Goal: Information Seeking & Learning: Learn about a topic

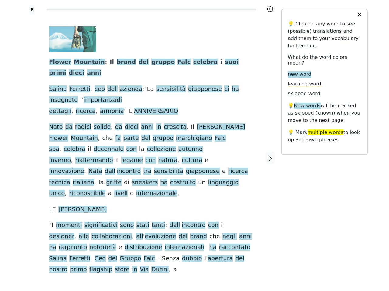
click at [194, 168] on span "giapponese" at bounding box center [203, 172] width 34 height 8
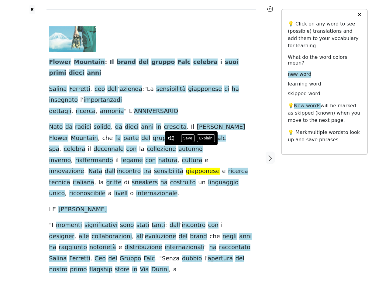
click at [270, 9] on icon at bounding box center [270, 9] width 6 height 6
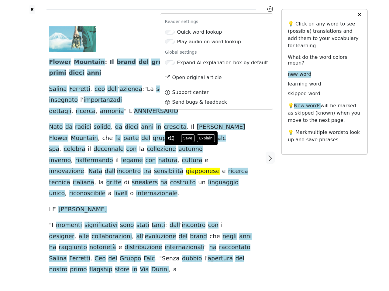
click at [32, 142] on div at bounding box center [32, 157] width 22 height 287
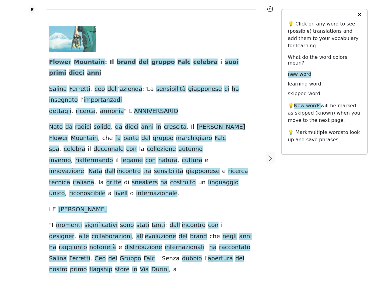
click at [113, 157] on span "riaffermando" at bounding box center [94, 161] width 38 height 8
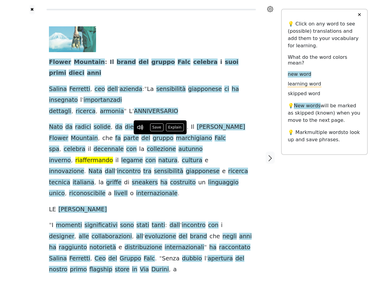
click at [58, 63] on span "Flower" at bounding box center [60, 63] width 22 height 8
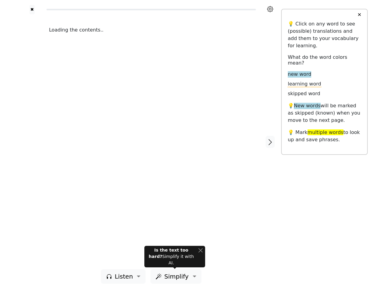
click at [194, 146] on div "Loading the contents.." at bounding box center [151, 141] width 216 height 255
click at [270, 9] on icon at bounding box center [270, 9] width 6 height 6
click at [32, 142] on div at bounding box center [32, 141] width 22 height 255
click at [151, 142] on div "Loading the contents.." at bounding box center [151, 141] width 216 height 255
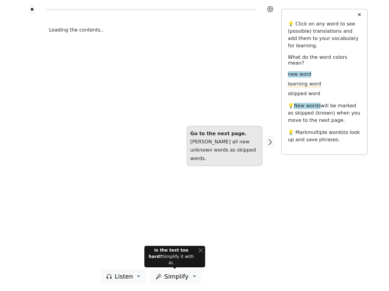
click at [270, 142] on icon "button" at bounding box center [269, 142] width 7 height 7
click at [125, 277] on span "Listen" at bounding box center [123, 276] width 18 height 9
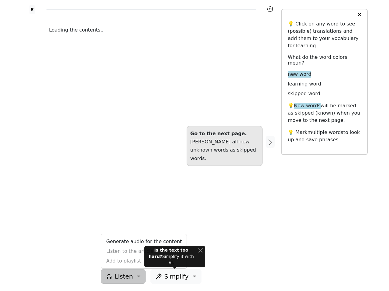
click at [174, 277] on span "Simplify" at bounding box center [176, 276] width 24 height 9
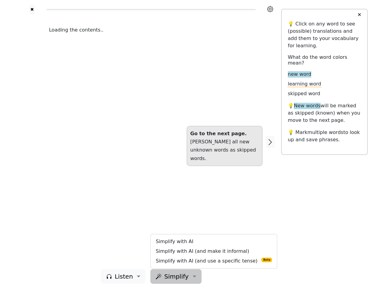
click at [359, 15] on button "✕" at bounding box center [358, 14] width 11 height 11
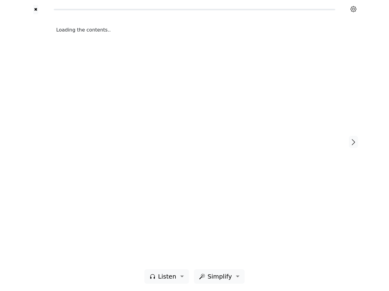
click at [175, 260] on div "Loading the contents.." at bounding box center [194, 141] width 288 height 255
